Goal: Navigation & Orientation: Go to known website

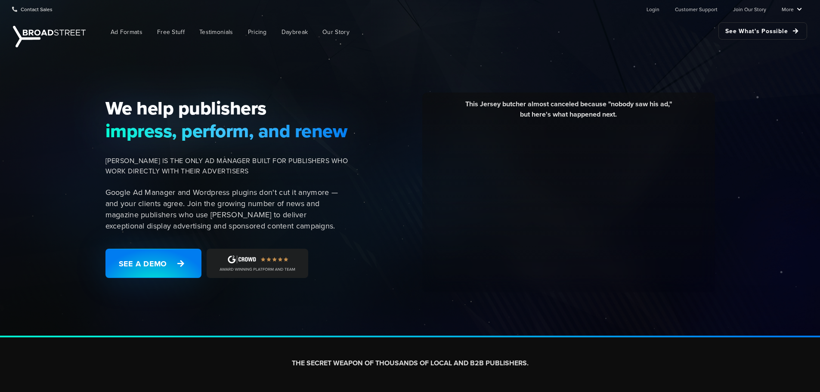
click at [645, 15] on ul "Login Customer Support Join Our Story More Resources Blog Partners Case Studies…" at bounding box center [717, 8] width 169 height 17
click at [650, 13] on ul "Login Customer Support Join Our Story More Resources Blog Partners Case Studies…" at bounding box center [717, 8] width 169 height 17
click at [656, 11] on link "Login" at bounding box center [653, 8] width 13 height 17
click at [663, 8] on ul "Login Customer Support Join Our Story More Resources Blog Partners Case Studies…" at bounding box center [717, 8] width 169 height 17
click at [657, 8] on link "Login" at bounding box center [653, 8] width 13 height 17
